Goal: Find specific page/section: Find specific page/section

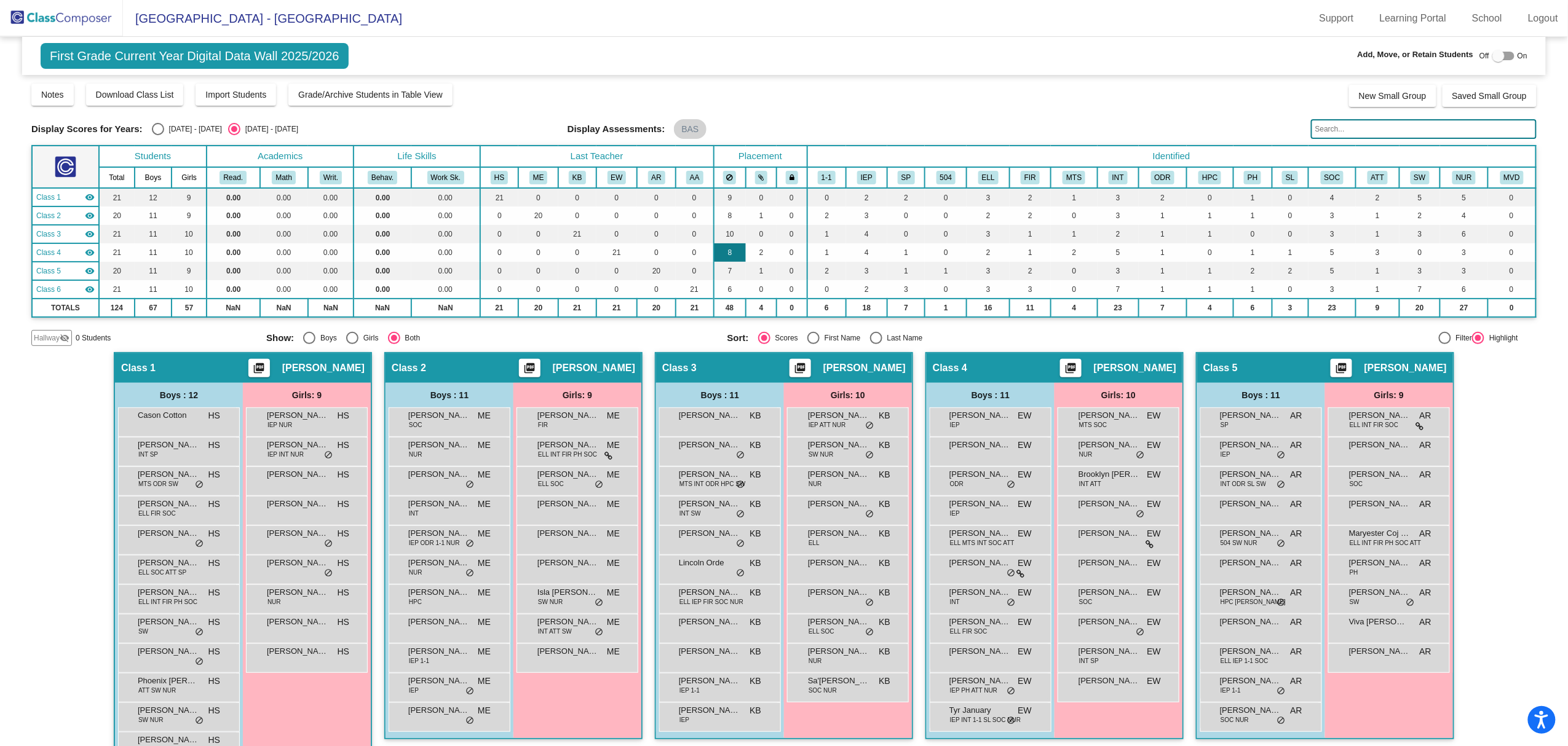
scroll to position [44, 0]
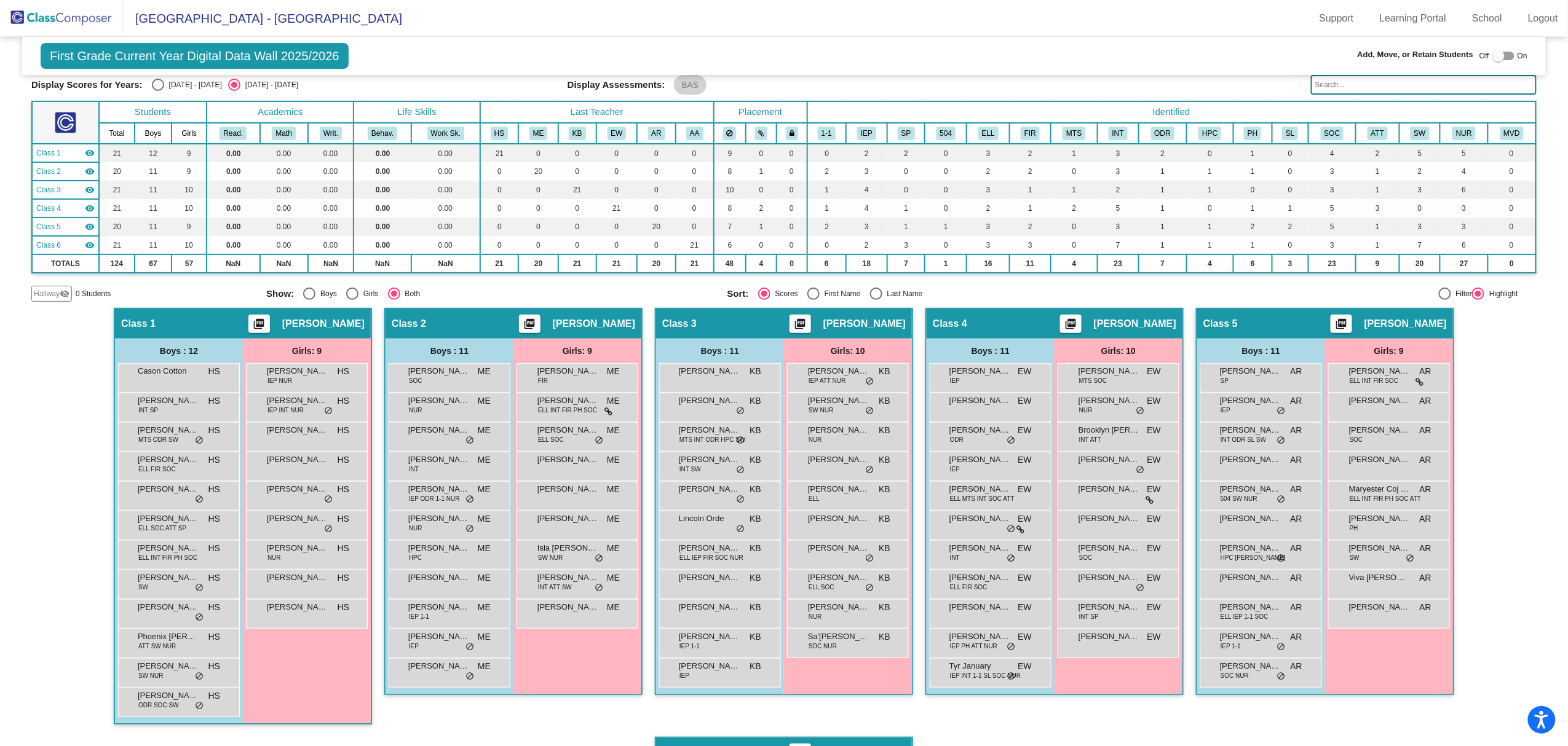
click at [67, 13] on img at bounding box center [62, 18] width 123 height 36
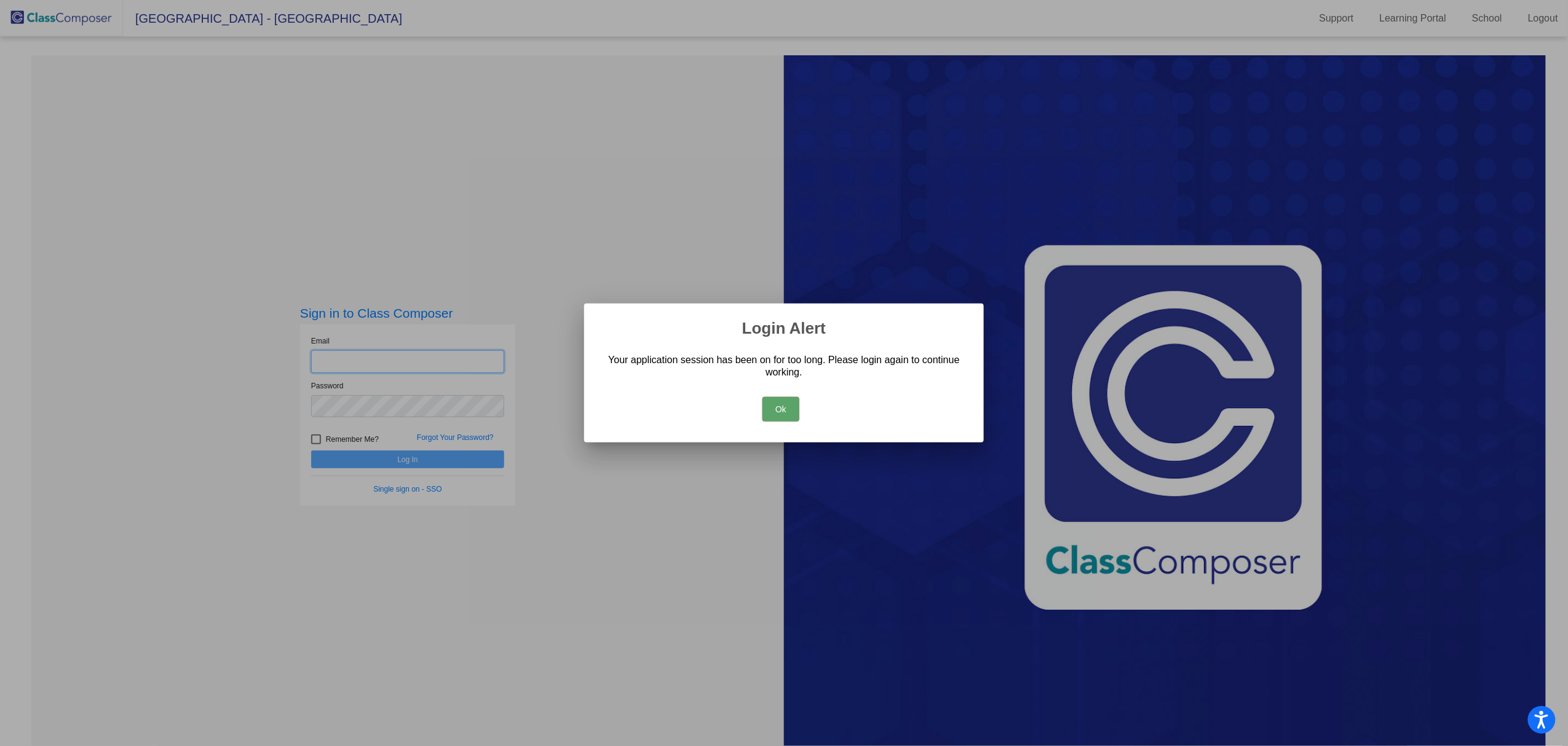
type input "[EMAIL_ADDRESS][DOMAIN_NAME]"
drag, startPoint x: 773, startPoint y: 411, endPoint x: 748, endPoint y: 419, distance: 26.2
click at [773, 413] on button "Ok" at bounding box center [780, 409] width 37 height 25
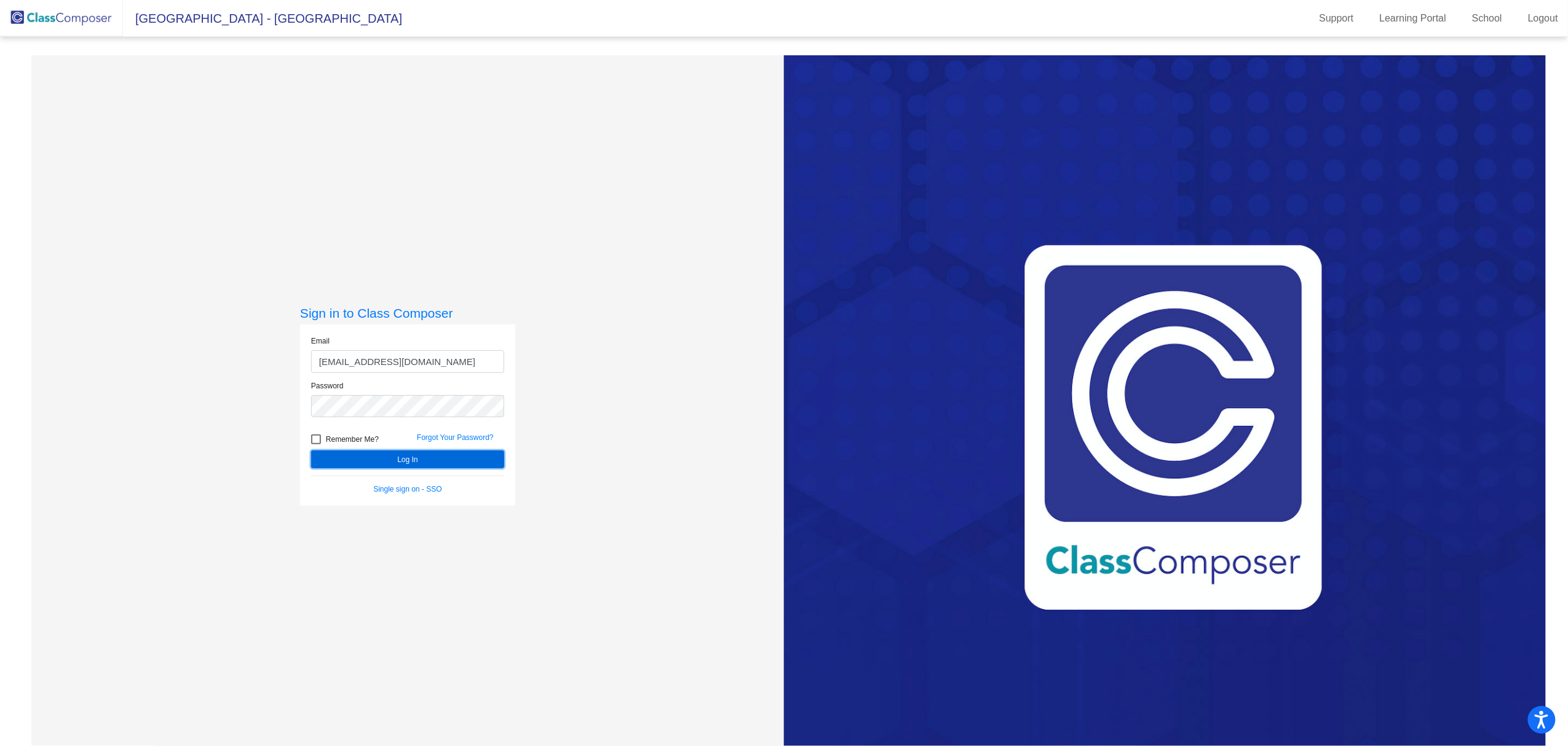
click at [370, 466] on button "Log In" at bounding box center [408, 459] width 193 height 18
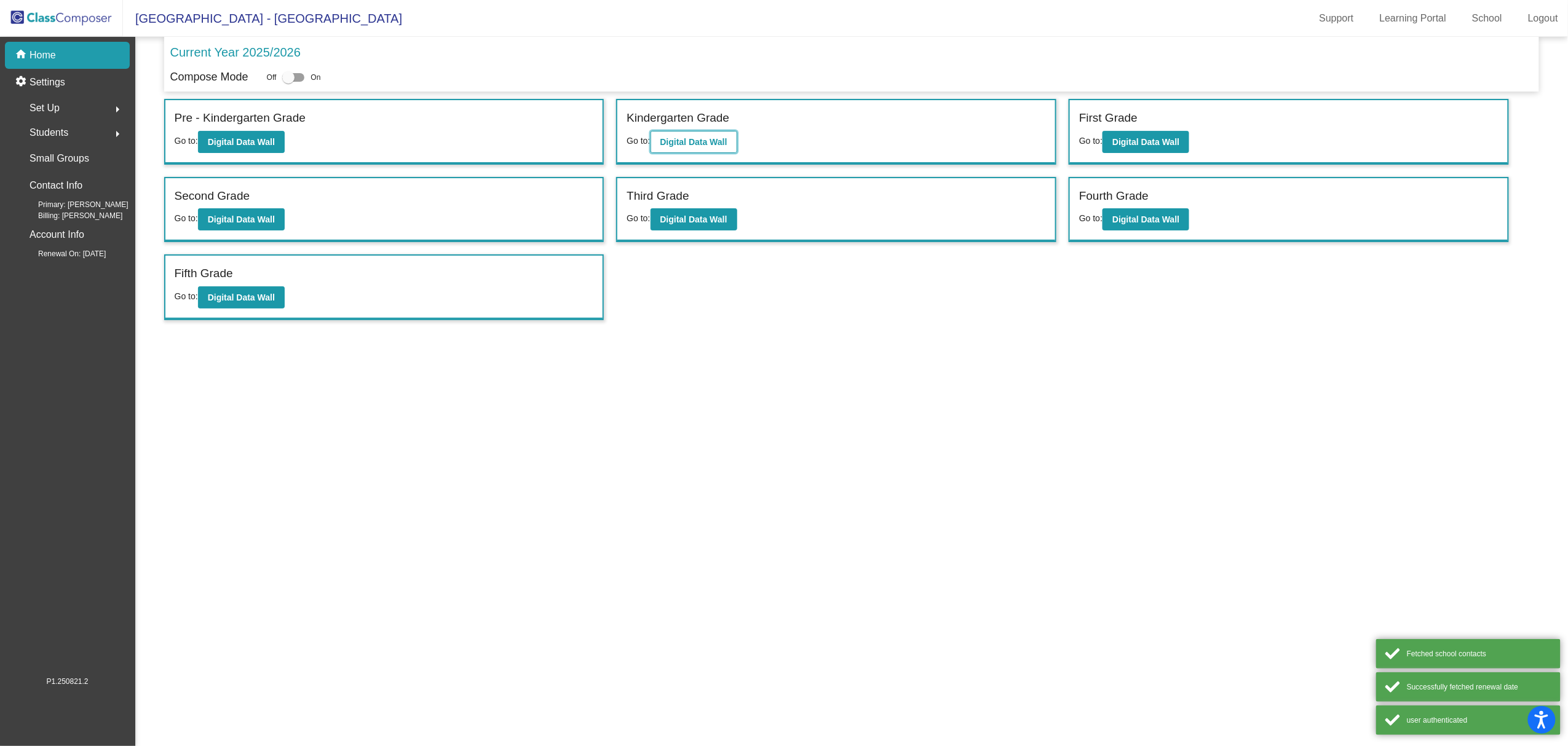
click at [691, 138] on b "Digital Data Wall" at bounding box center [694, 141] width 67 height 9
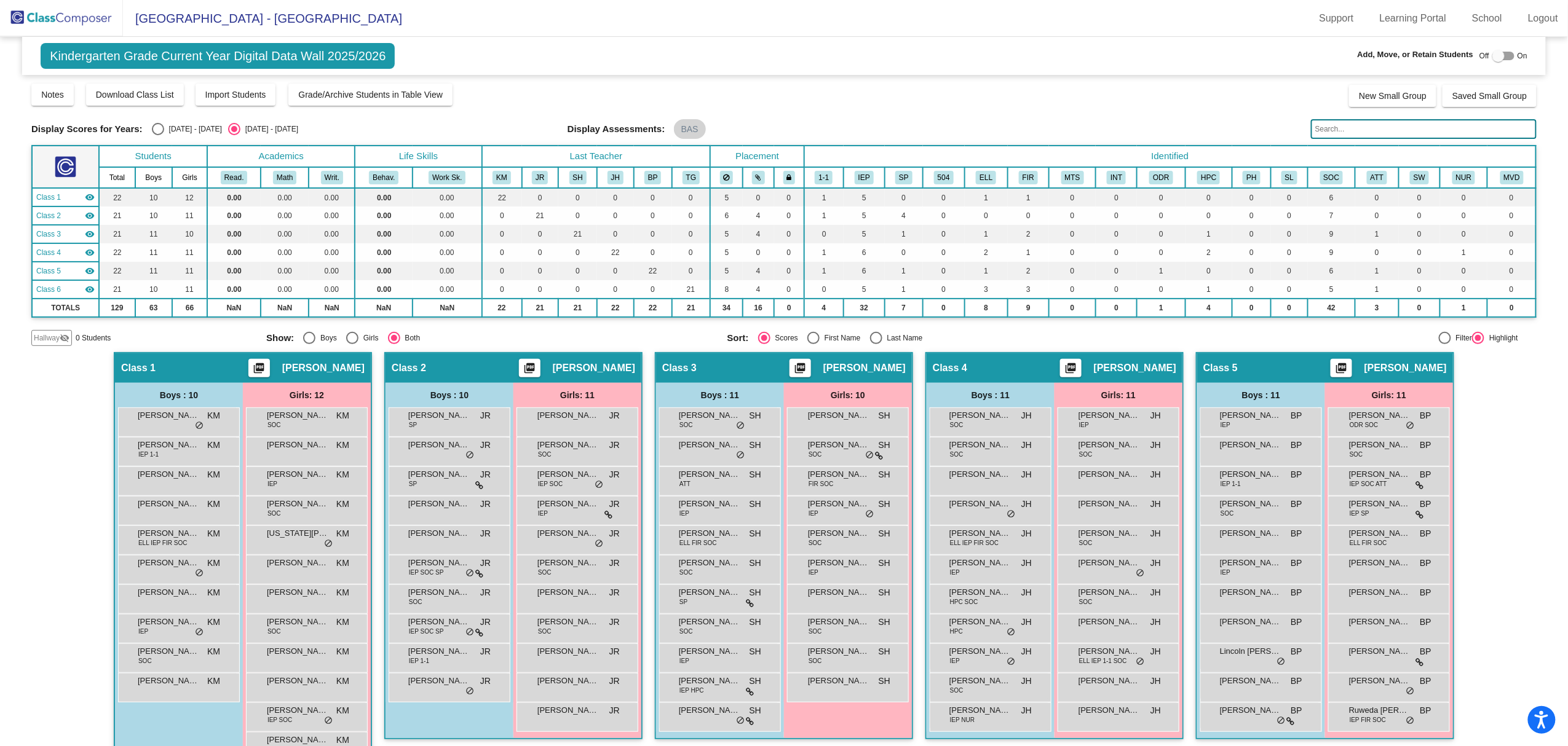
click at [69, 12] on img at bounding box center [62, 18] width 123 height 36
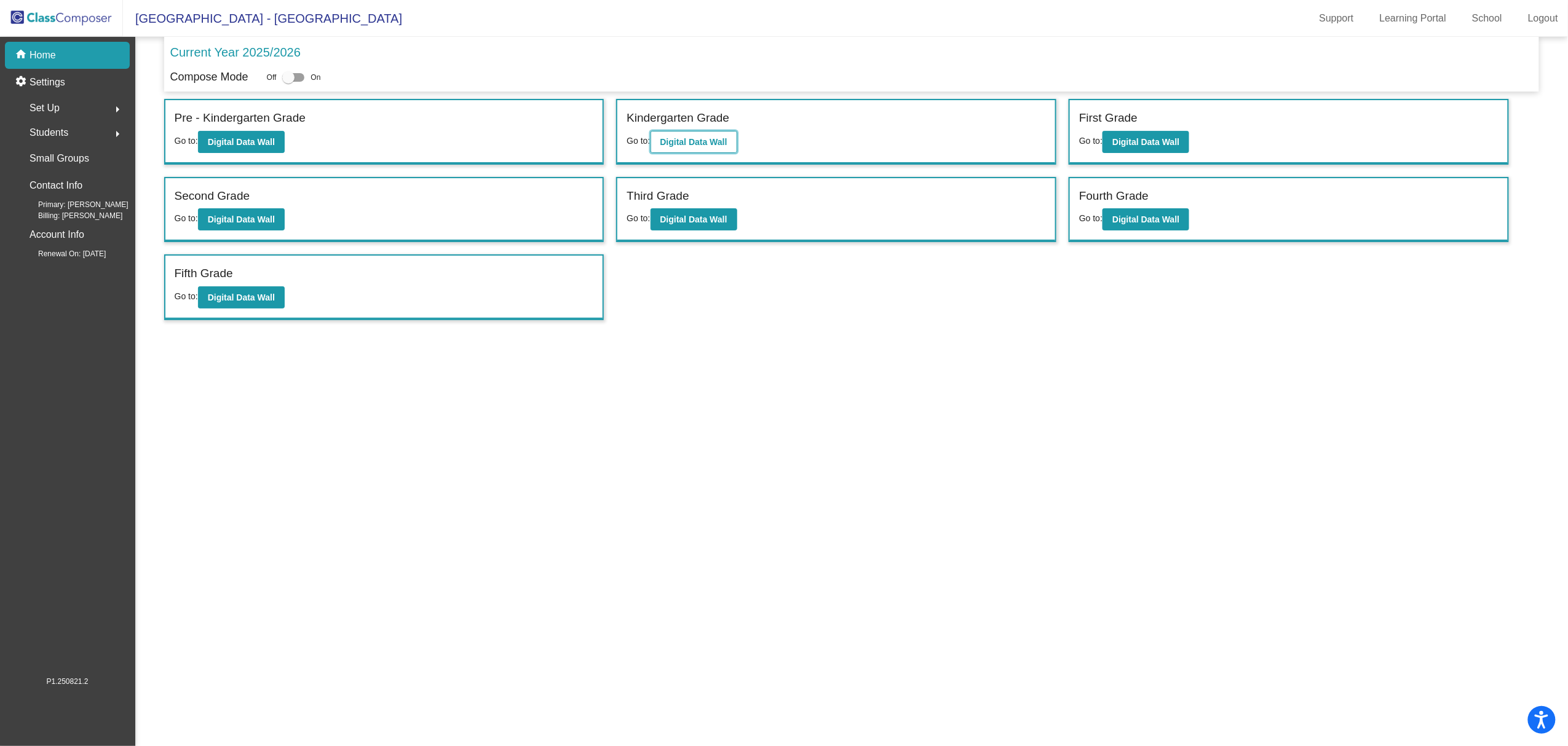
click at [726, 143] on b "Digital Data Wall" at bounding box center [694, 141] width 67 height 9
